Goal: Task Accomplishment & Management: Manage account settings

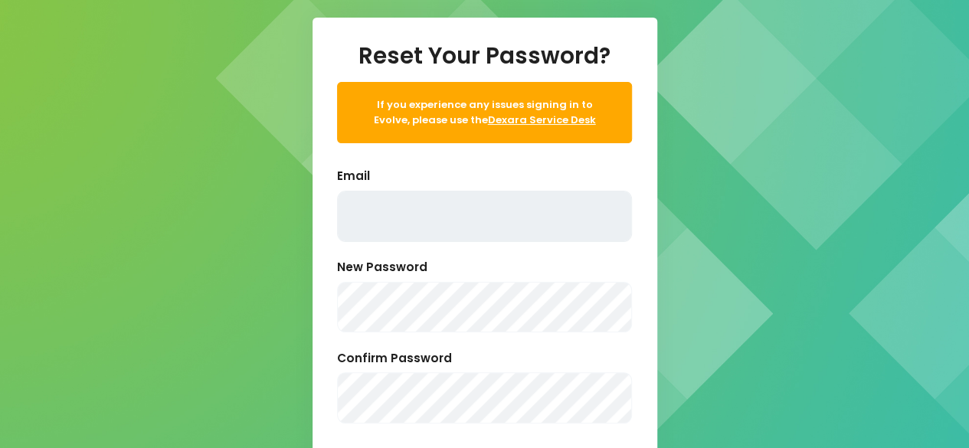
click at [427, 229] on input "text" at bounding box center [484, 216] width 295 height 51
type input "[DOMAIN_NAME][EMAIL_ADDRESS][PERSON_NAME][PERSON_NAME][DOMAIN_NAME]"
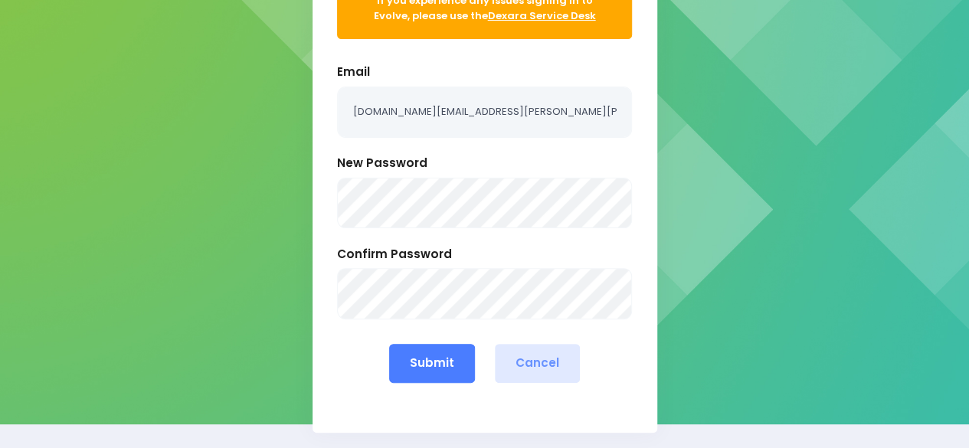
click at [446, 374] on button "Submit" at bounding box center [432, 363] width 86 height 39
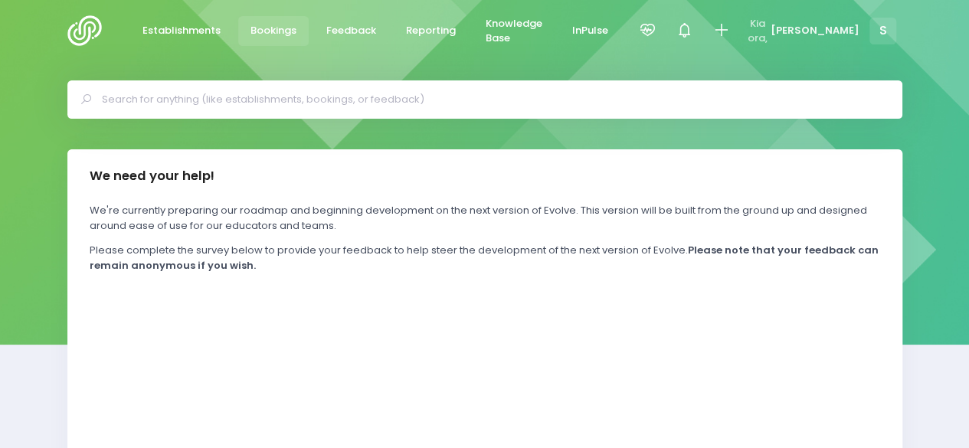
click at [280, 31] on span "Bookings" at bounding box center [273, 30] width 46 height 15
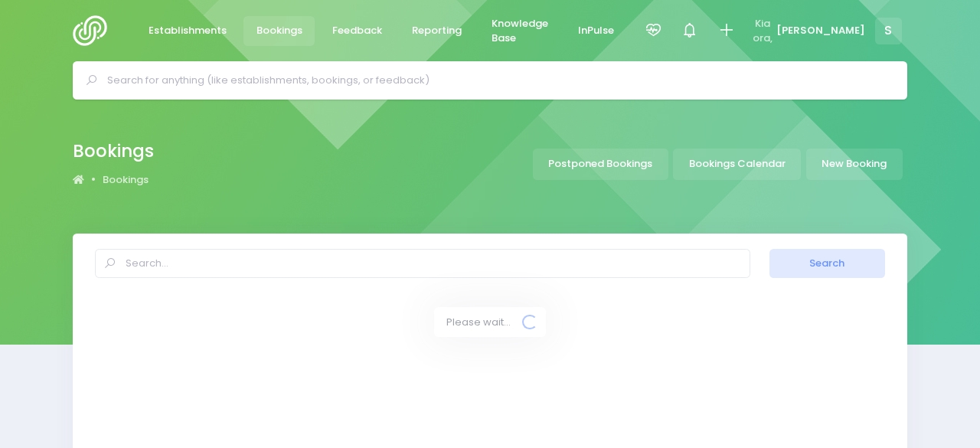
select select "20"
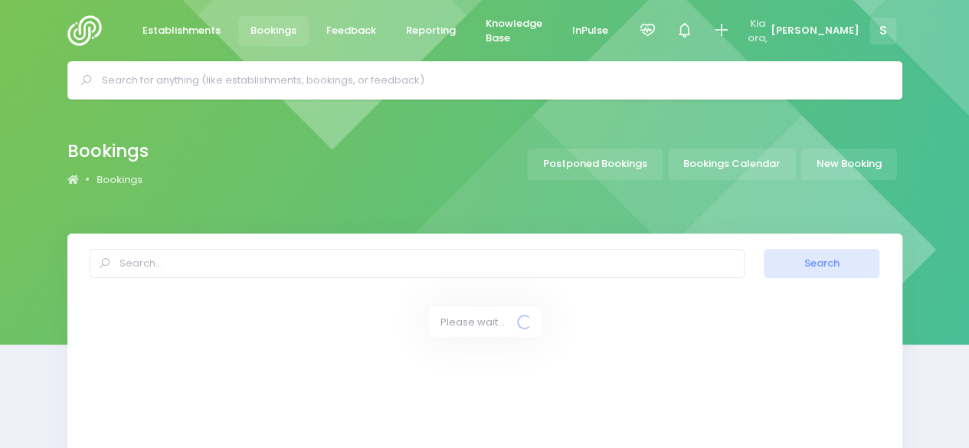
select select "20"
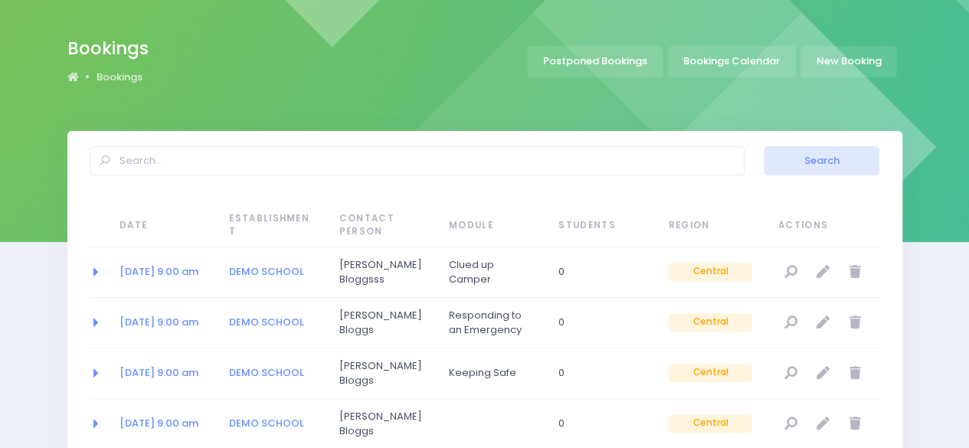
scroll to position [106, 0]
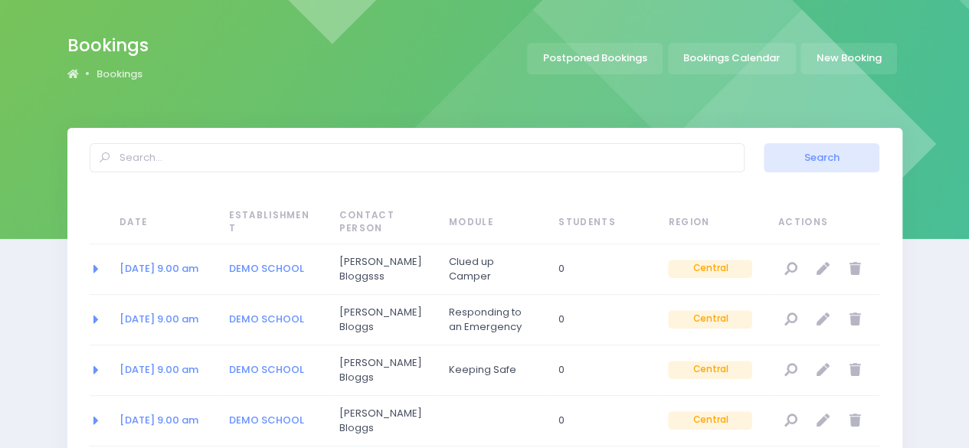
click at [476, 220] on span "Module" at bounding box center [491, 223] width 84 height 14
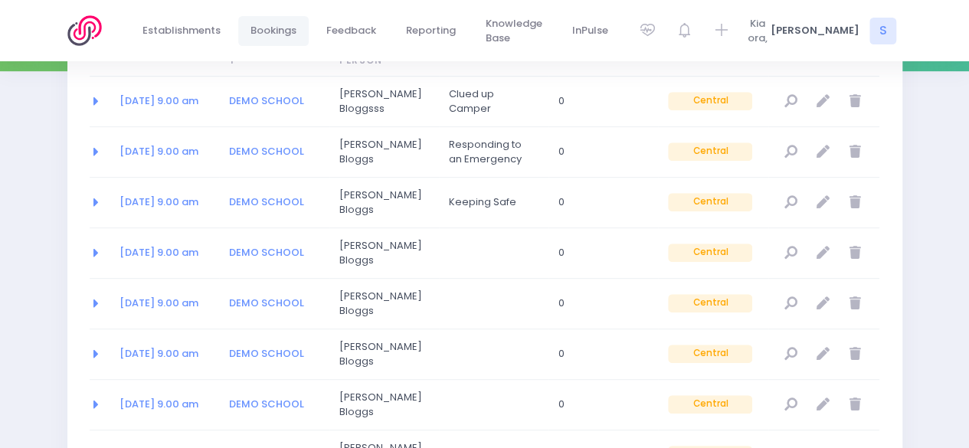
scroll to position [274, 0]
click at [94, 201] on icon at bounding box center [94, 200] width 9 height 14
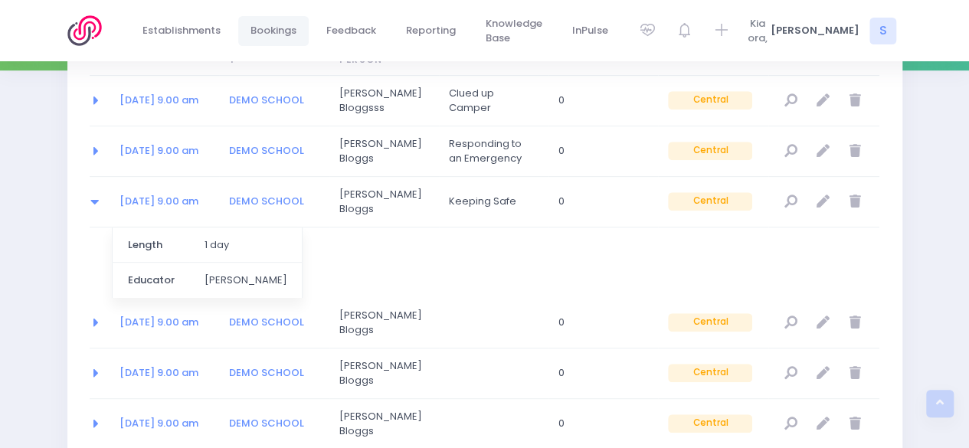
click at [94, 201] on icon at bounding box center [94, 200] width 9 height 14
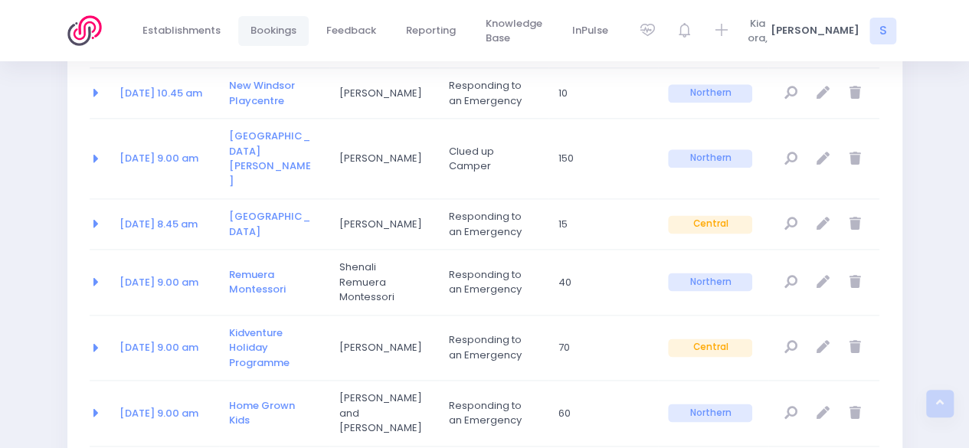
scroll to position [1057, 0]
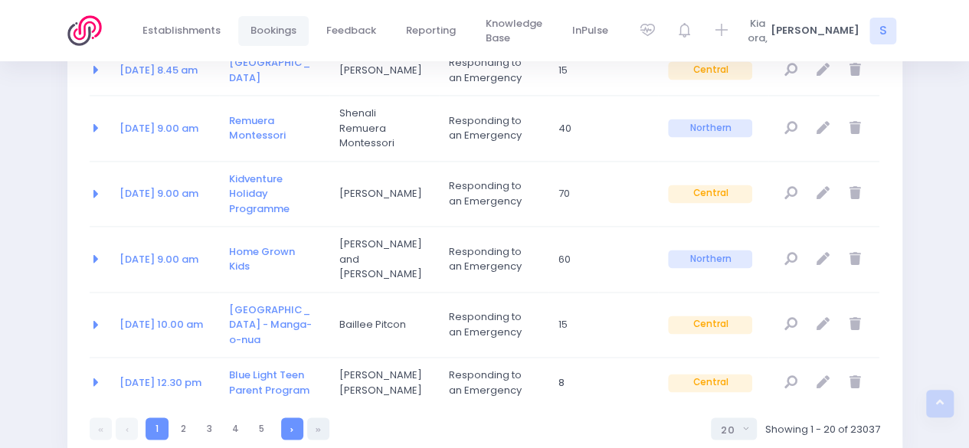
click at [295, 417] on link at bounding box center [292, 428] width 22 height 22
select select "20"
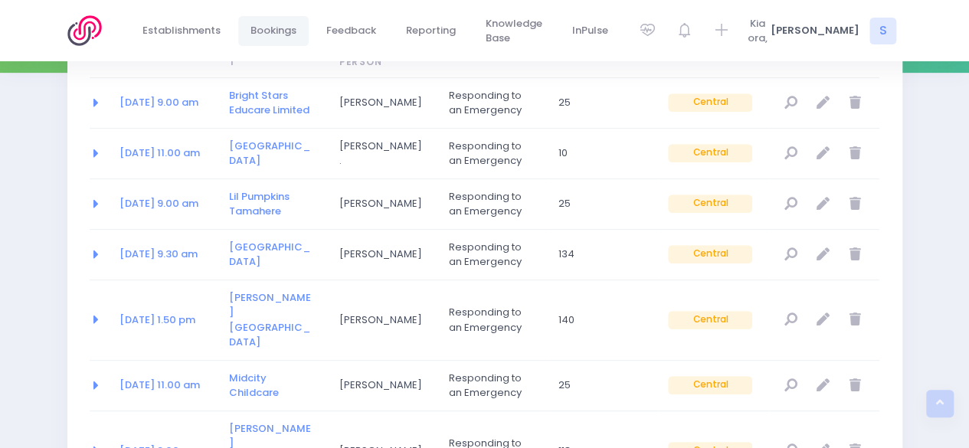
scroll to position [271, 0]
